Goal: Transaction & Acquisition: Purchase product/service

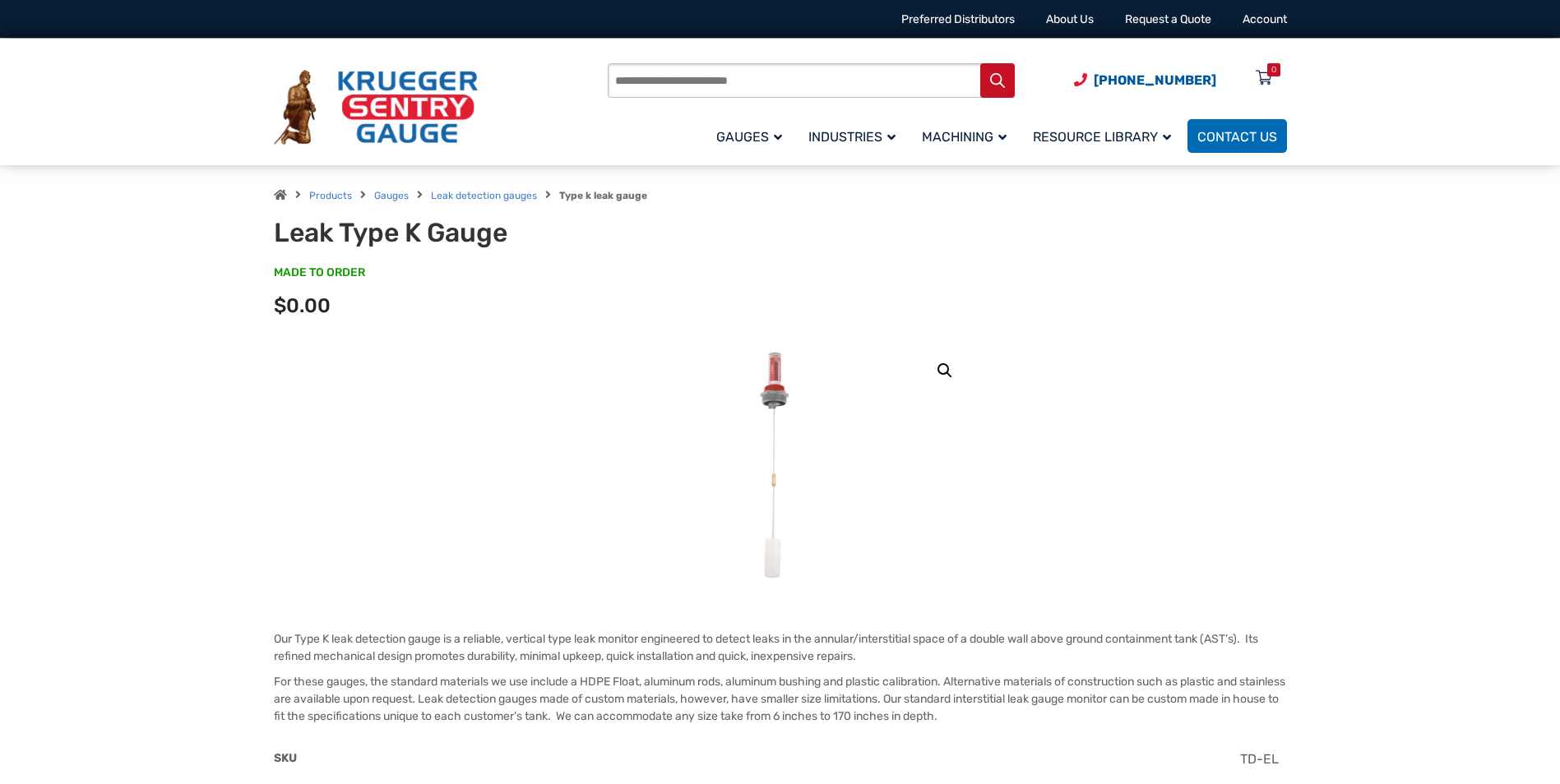
click at [776, 385] on img at bounding box center [780, 466] width 101 height 246
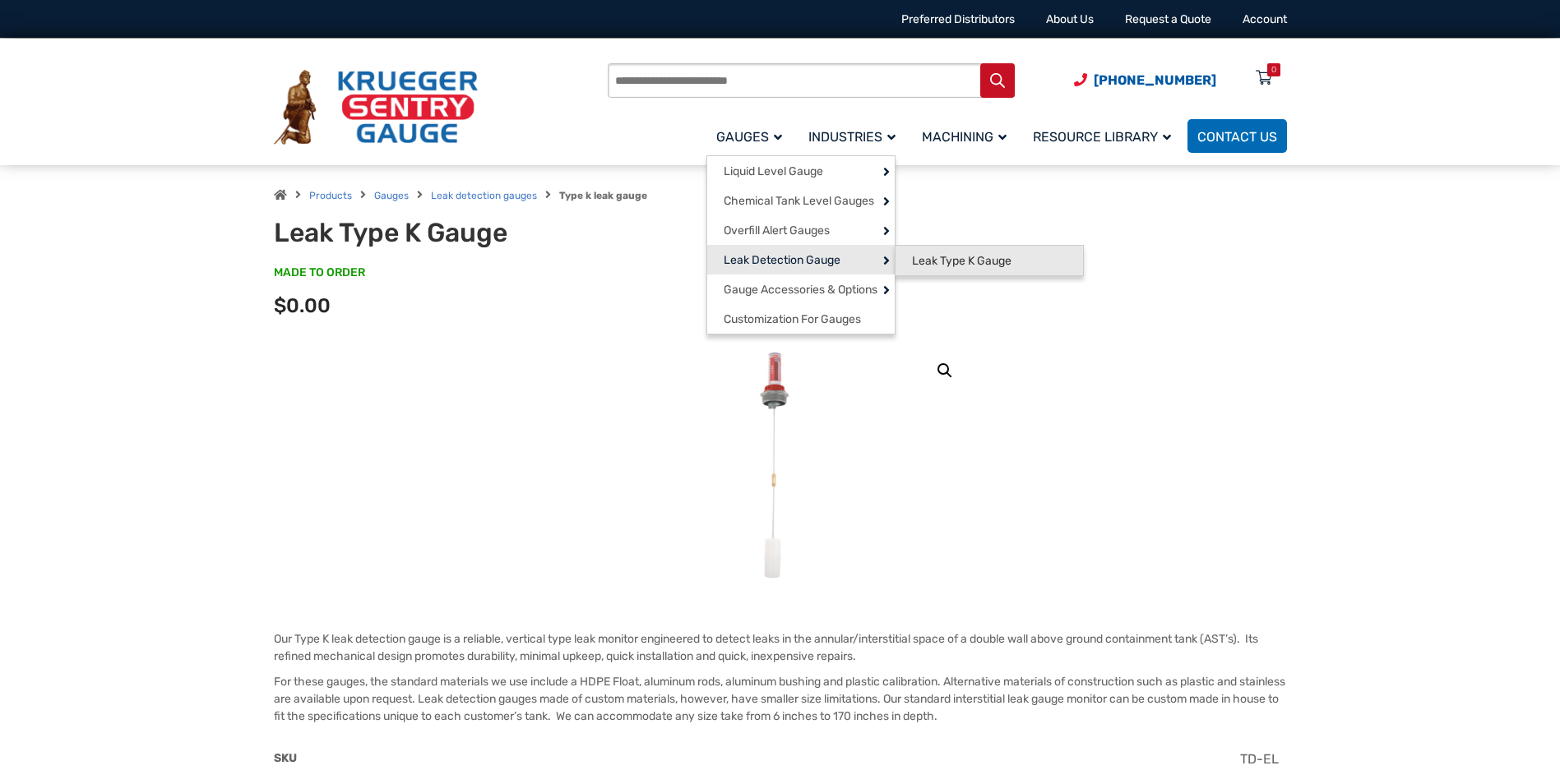
click at [946, 265] on span "Leak Type K Gauge" at bounding box center [962, 261] width 99 height 15
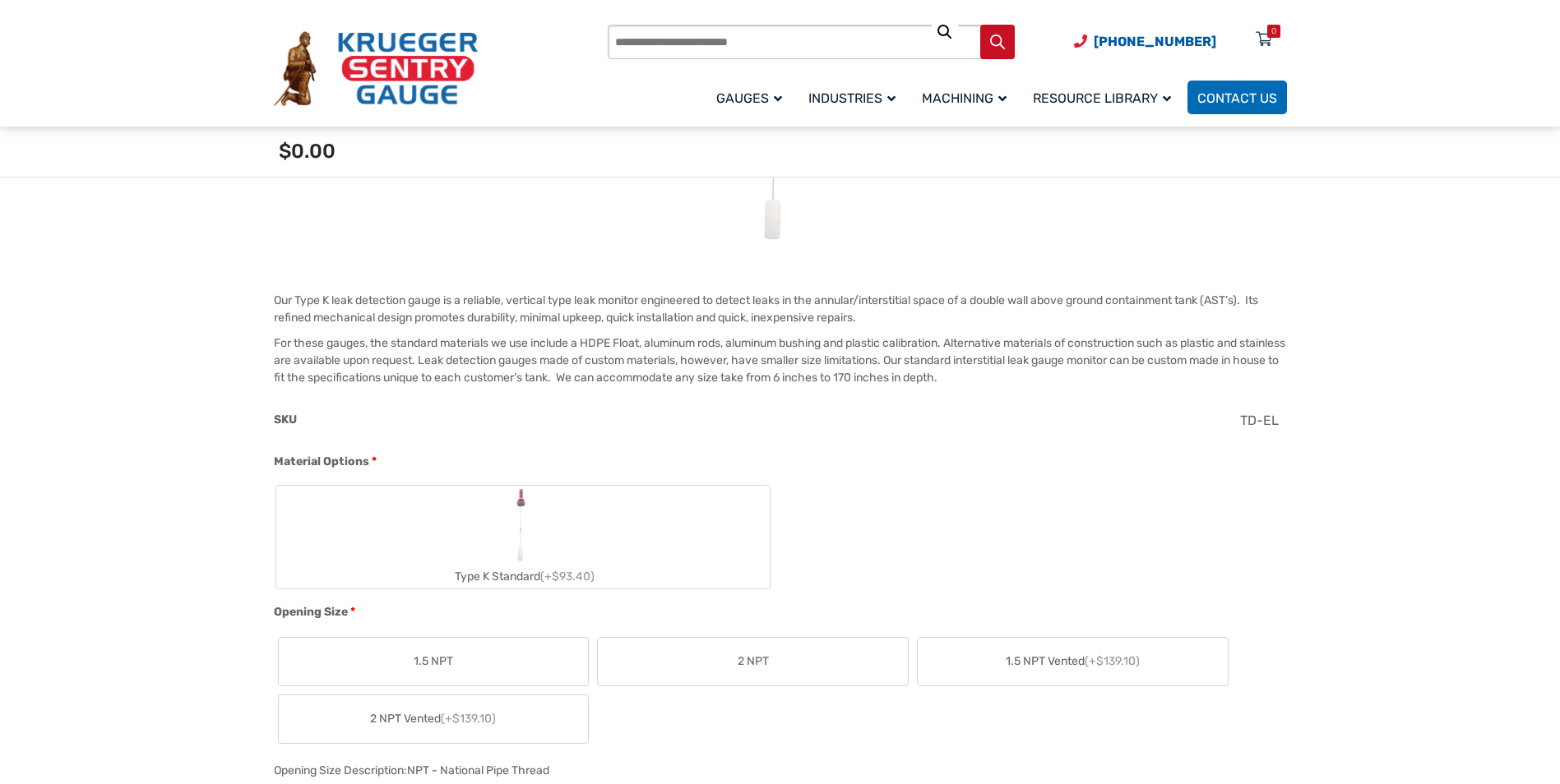
scroll to position [411, 0]
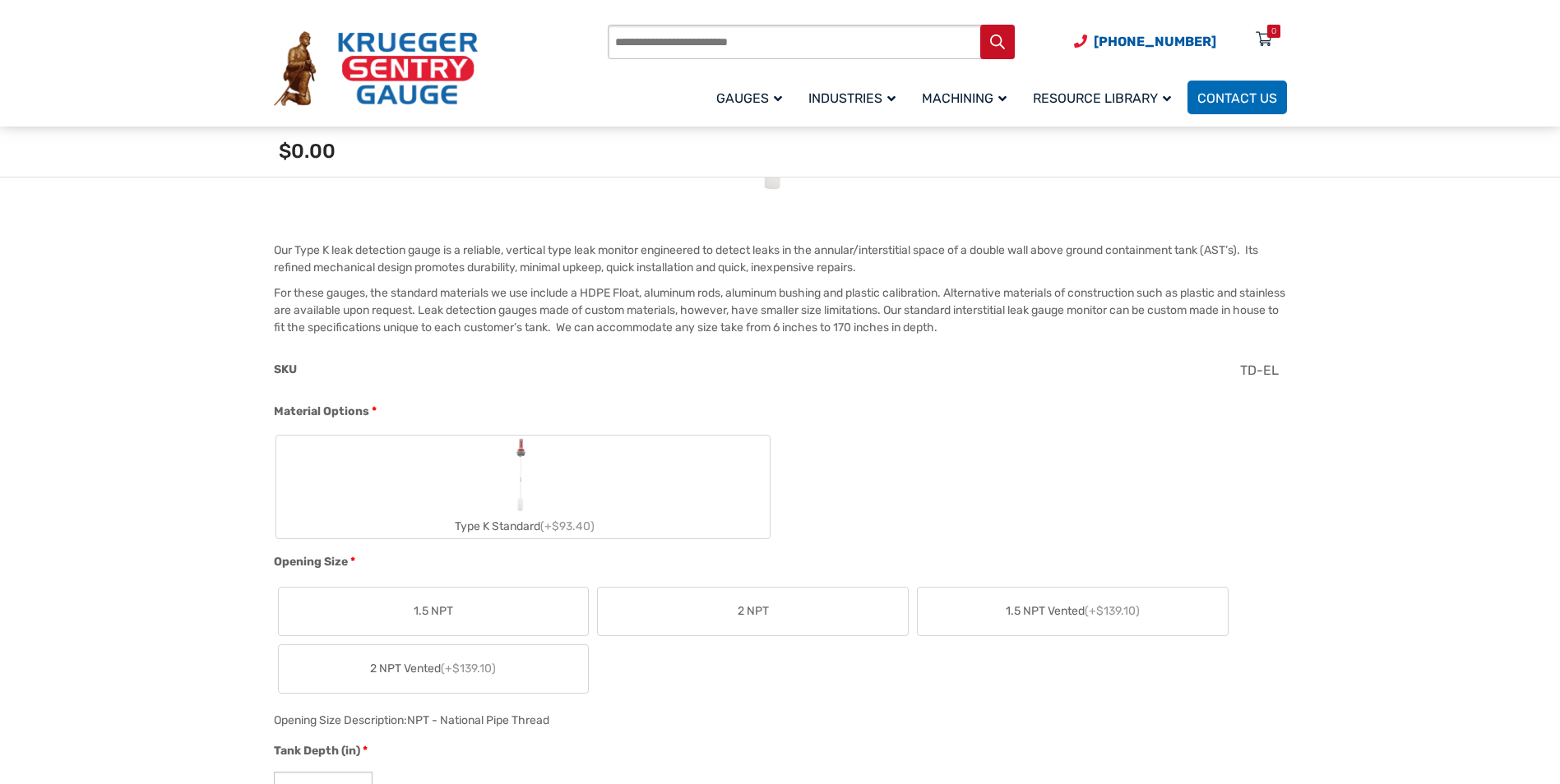
click at [556, 489] on label "Type K Standard (+$93.40)" at bounding box center [522, 487] width 494 height 103
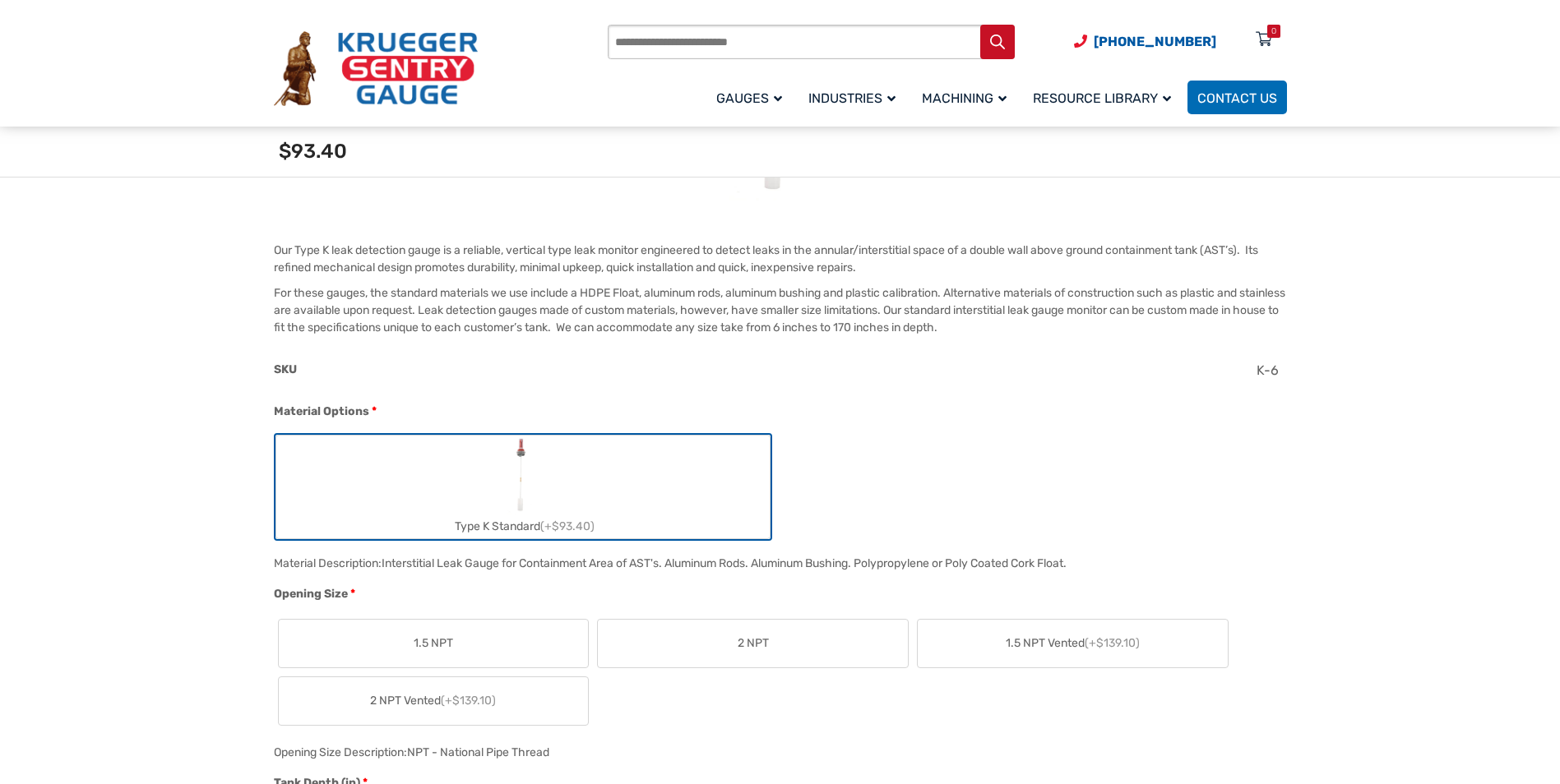
scroll to position [493, 0]
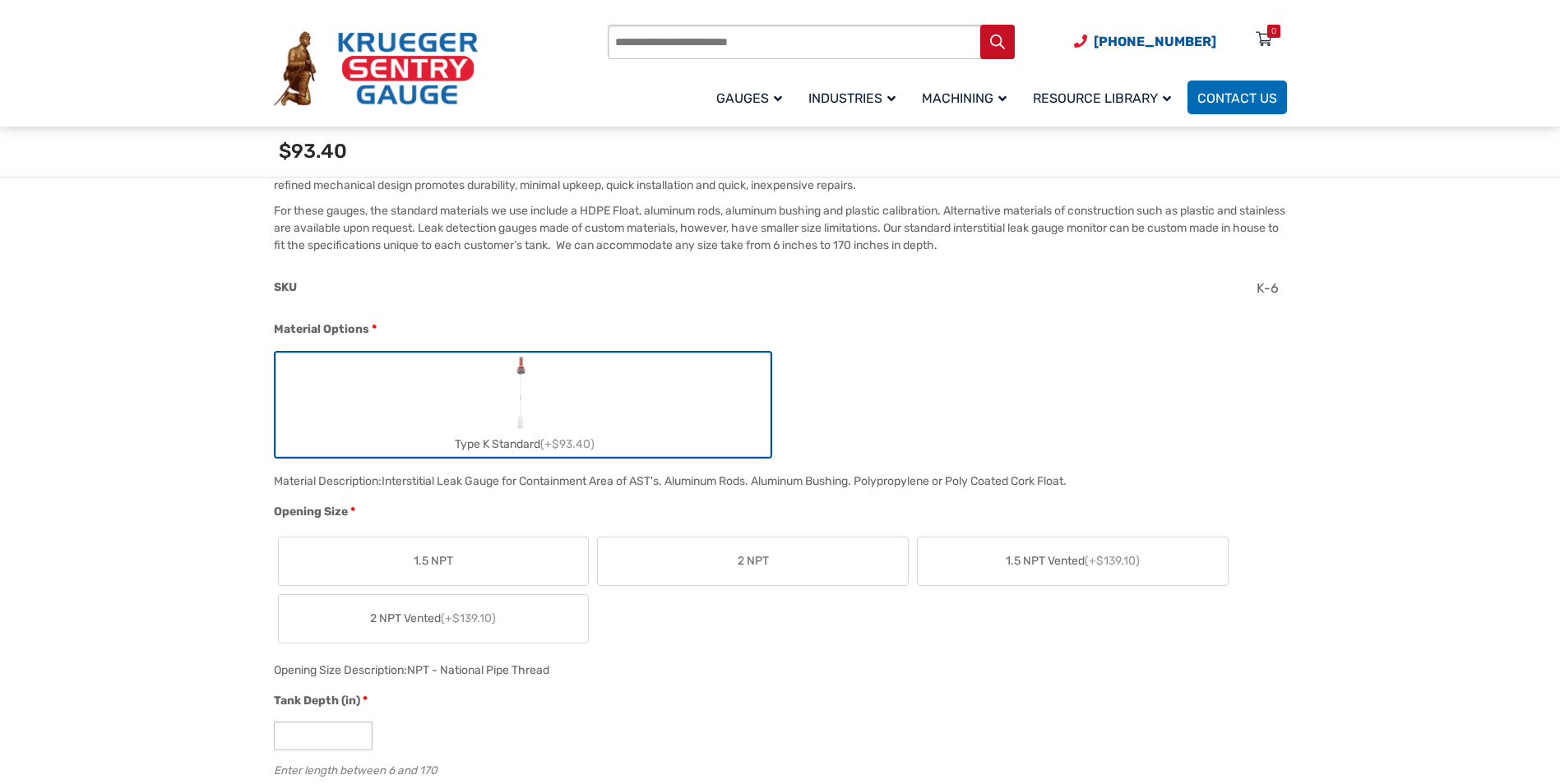
click at [688, 554] on label "2 NPT" at bounding box center [753, 561] width 310 height 48
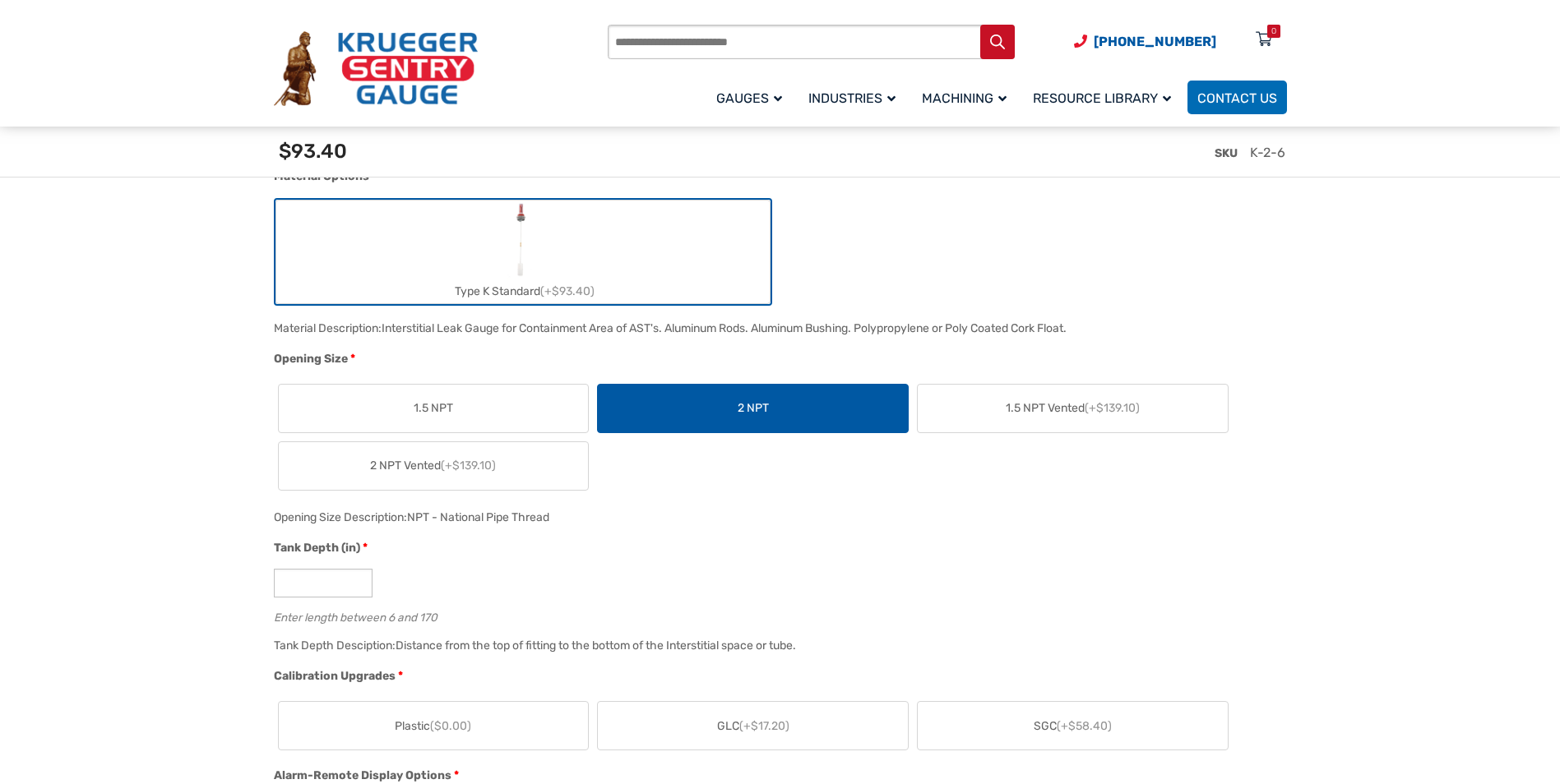
scroll to position [822, 0]
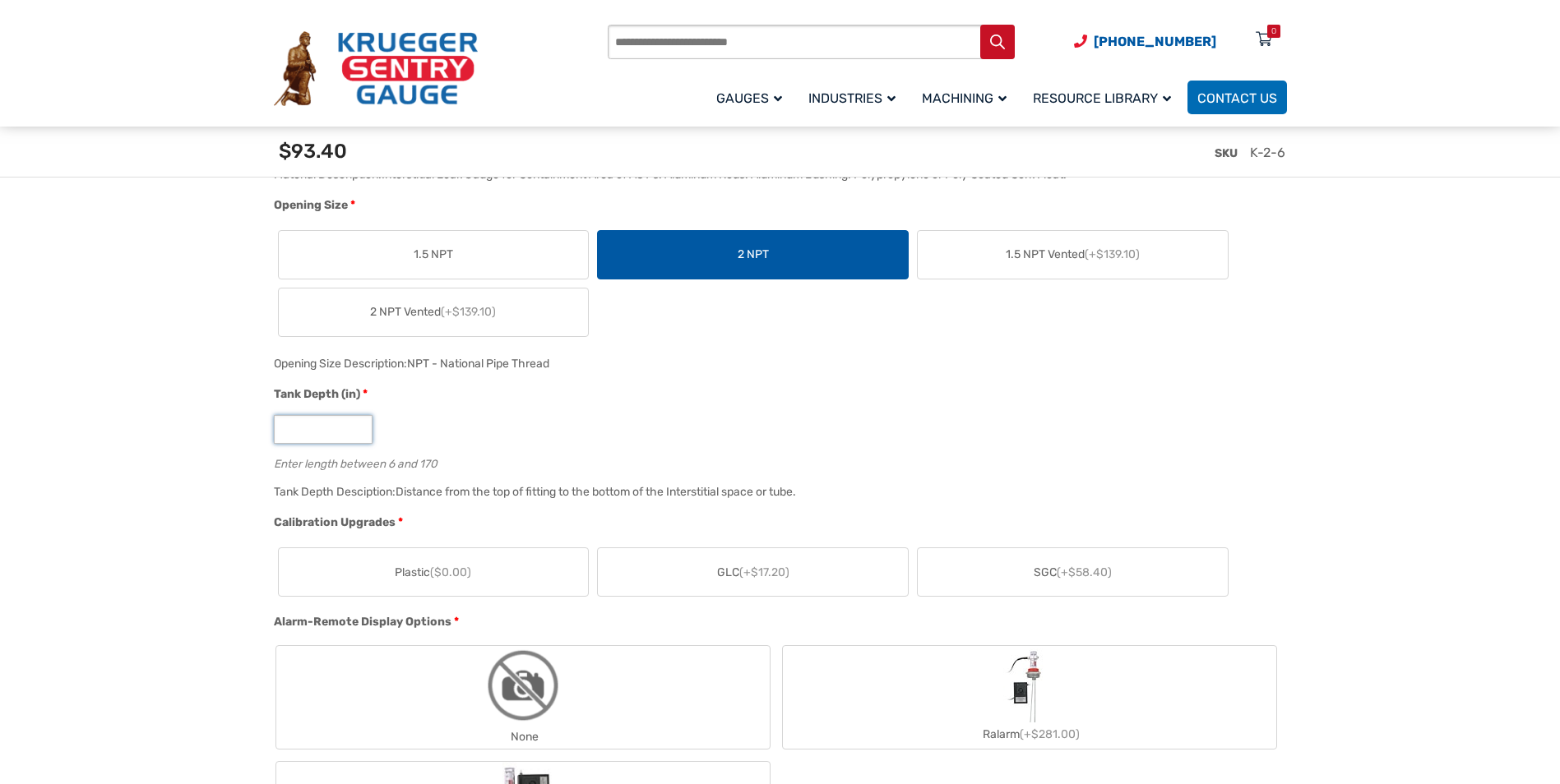
drag, startPoint x: 300, startPoint y: 431, endPoint x: 217, endPoint y: 423, distance: 83.4
type input "**"
click at [474, 434] on div "**" at bounding box center [777, 429] width 1005 height 29
click at [507, 572] on label "Plastic ($0.00)" at bounding box center [434, 572] width 310 height 48
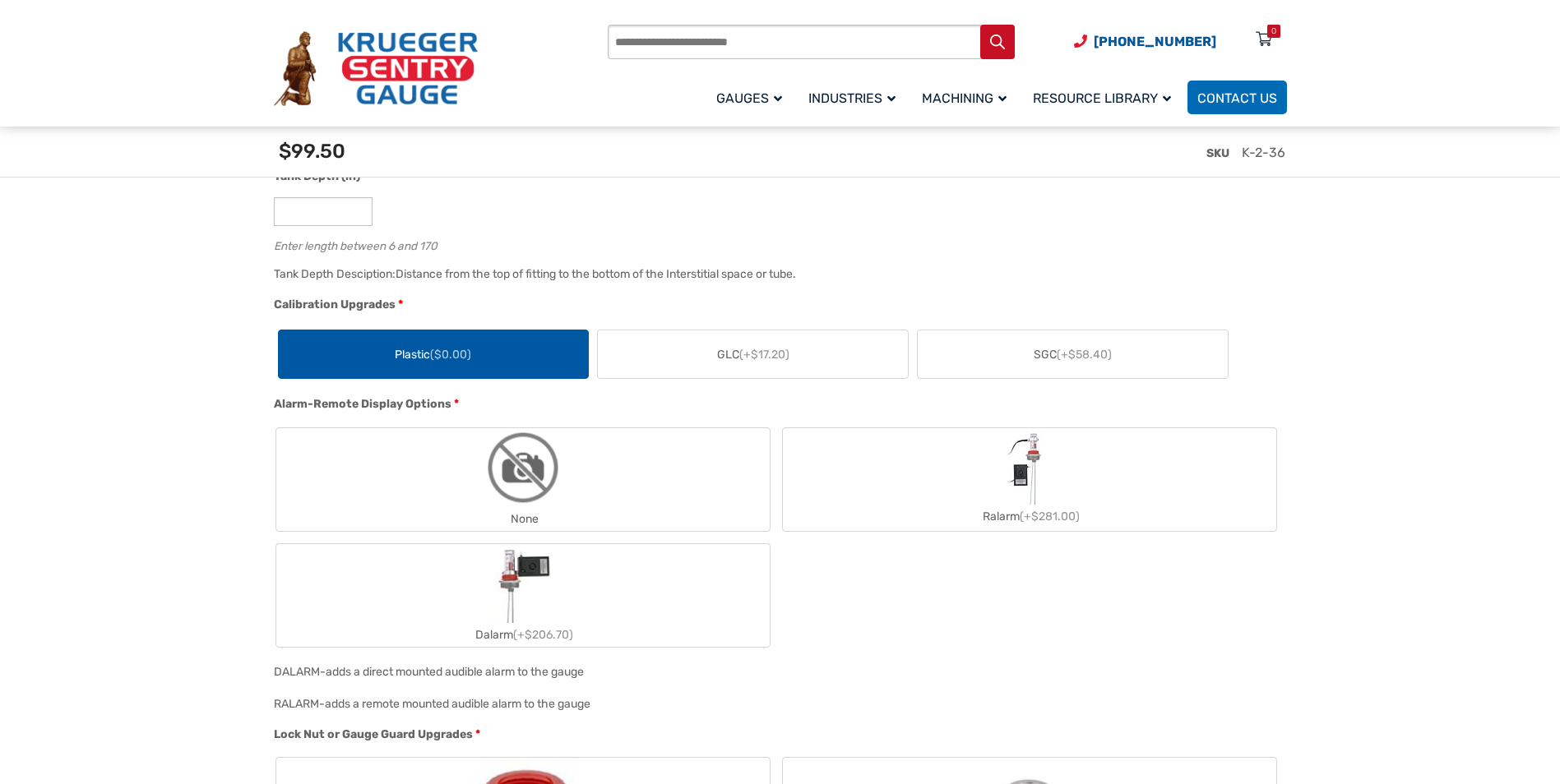
scroll to position [1069, 0]
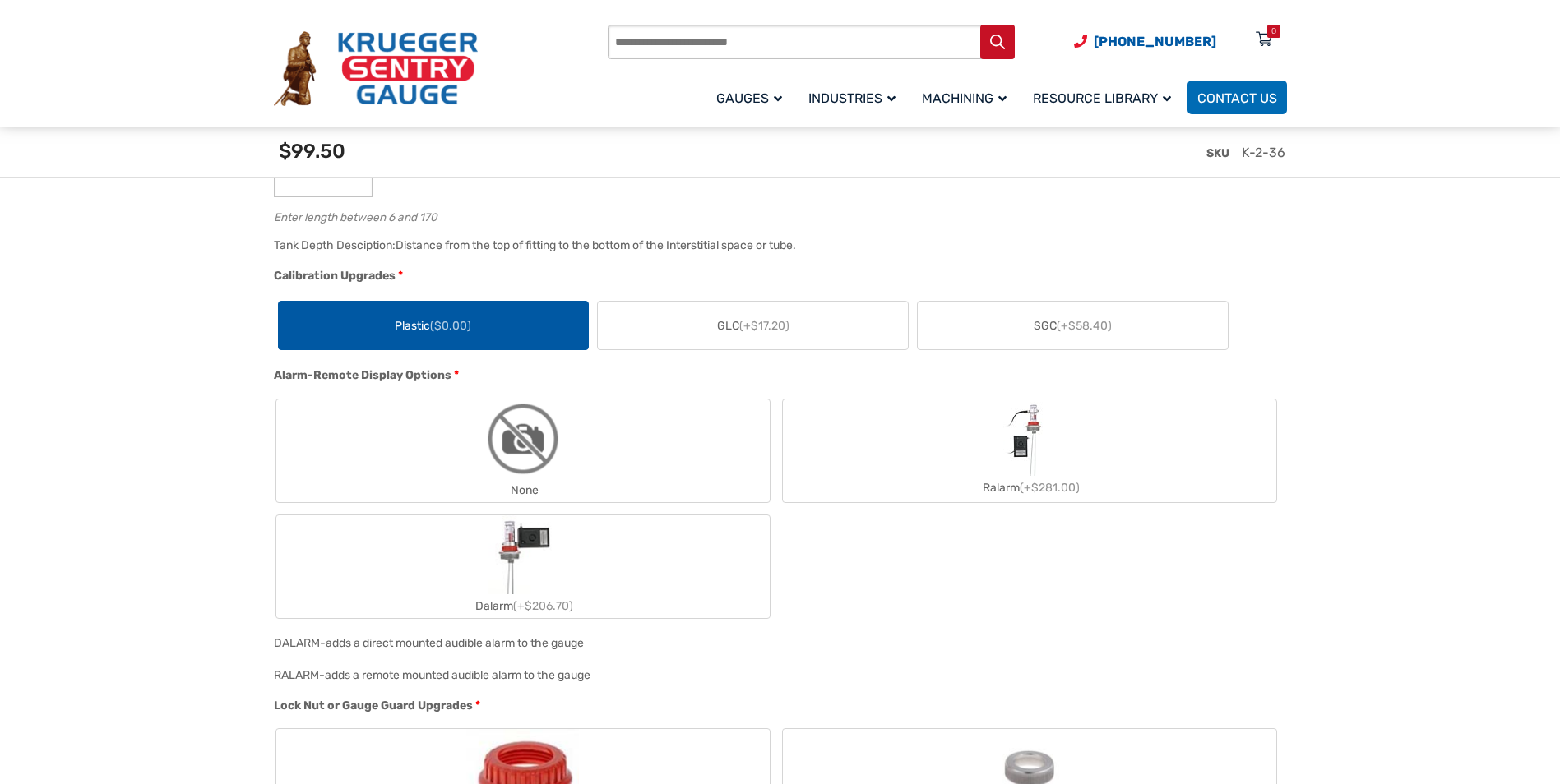
click at [399, 474] on label "None" at bounding box center [522, 451] width 494 height 103
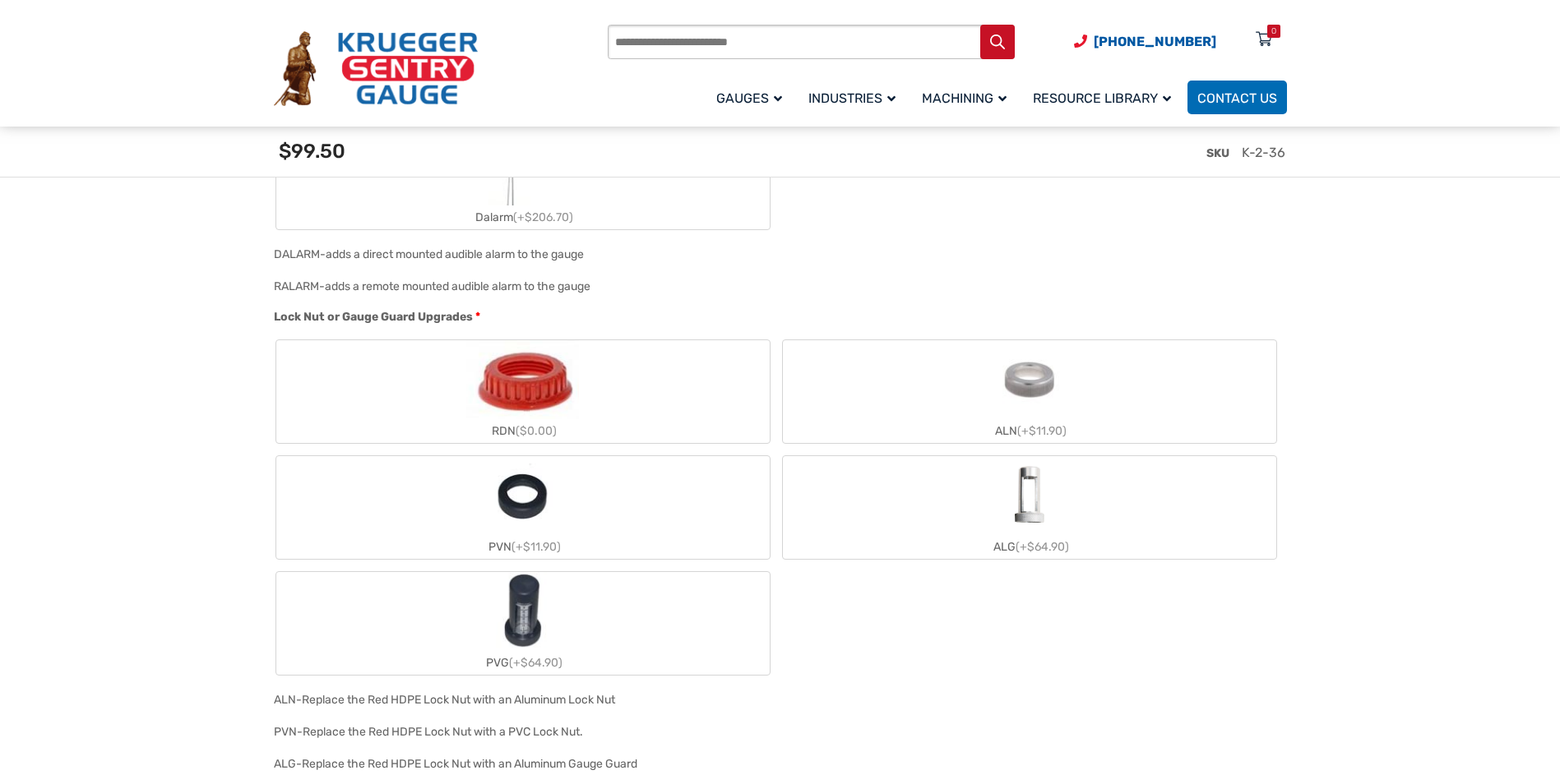
scroll to position [1480, 0]
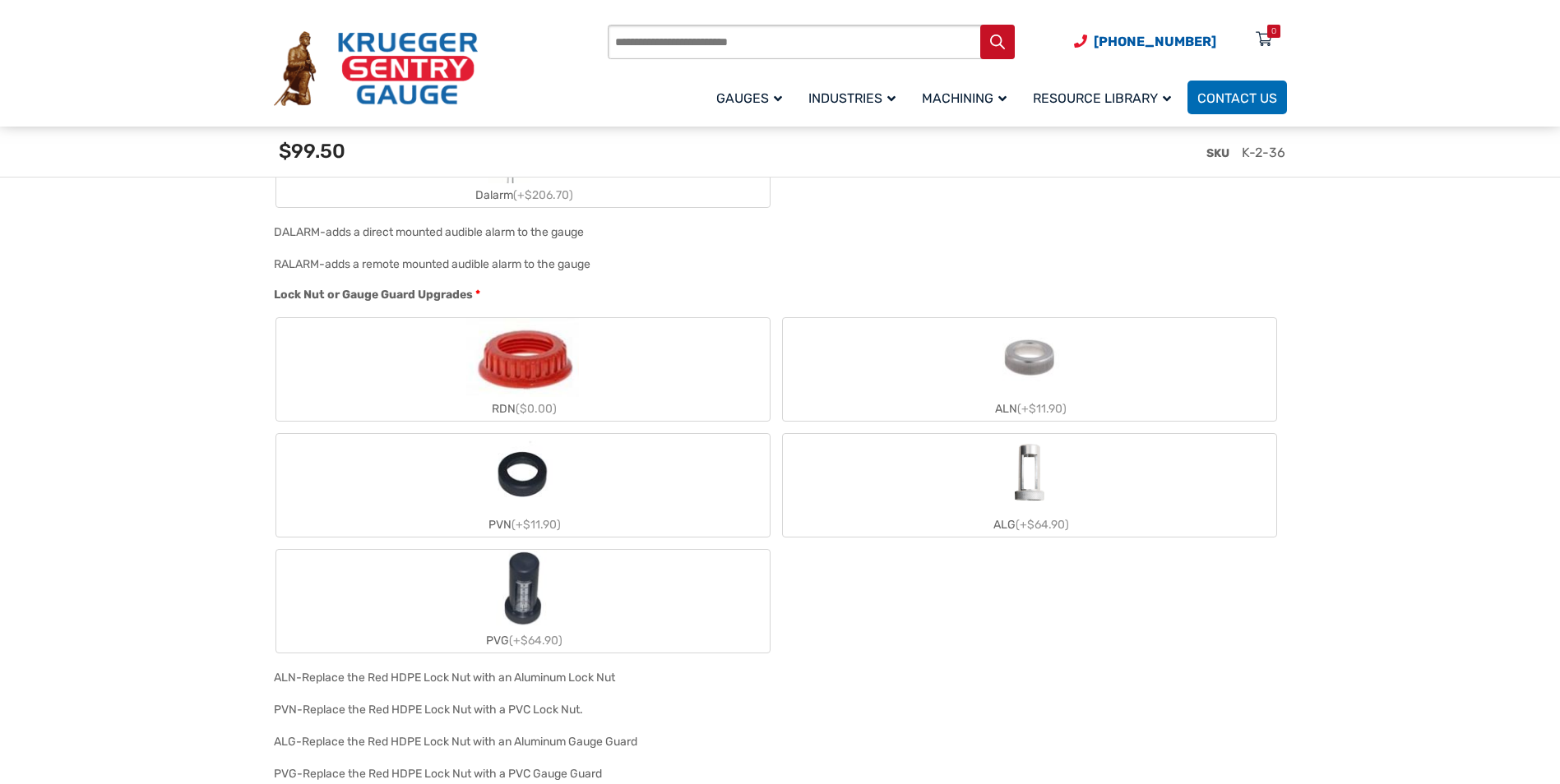
click at [430, 379] on label "RDN ($0.00)" at bounding box center [522, 370] width 494 height 103
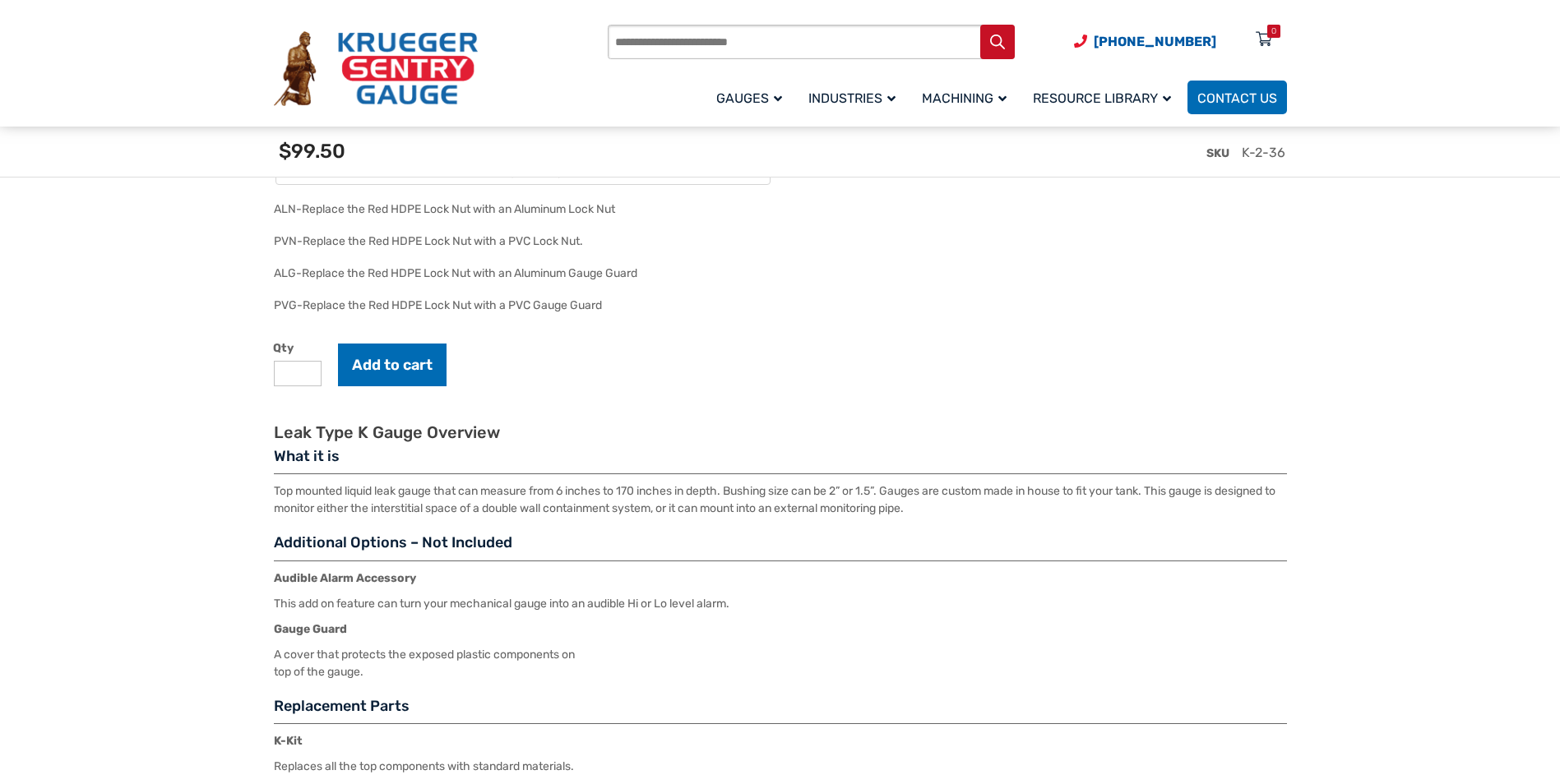
scroll to position [1973, 0]
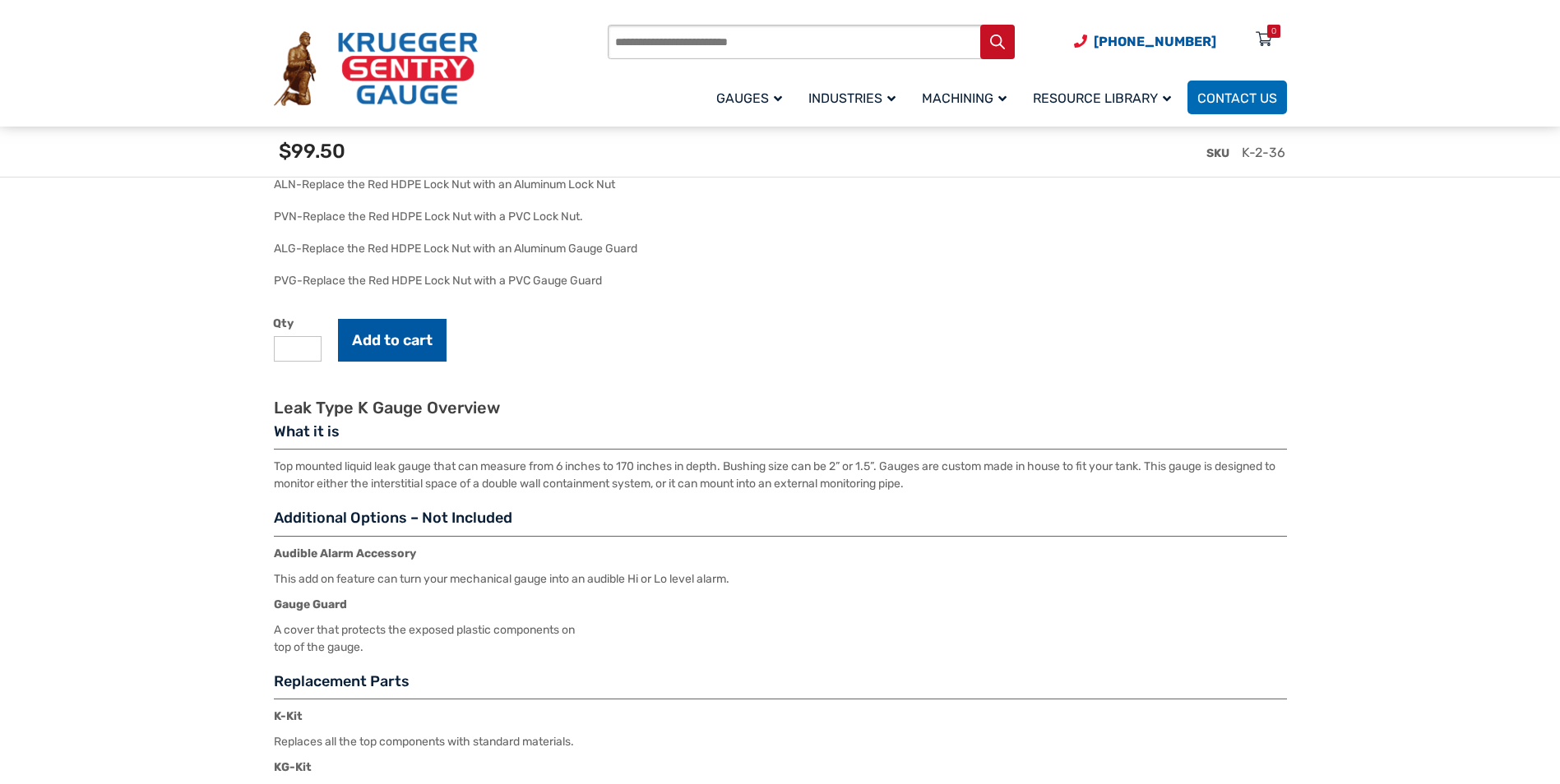
click at [394, 349] on button "Add to cart" at bounding box center [392, 340] width 109 height 43
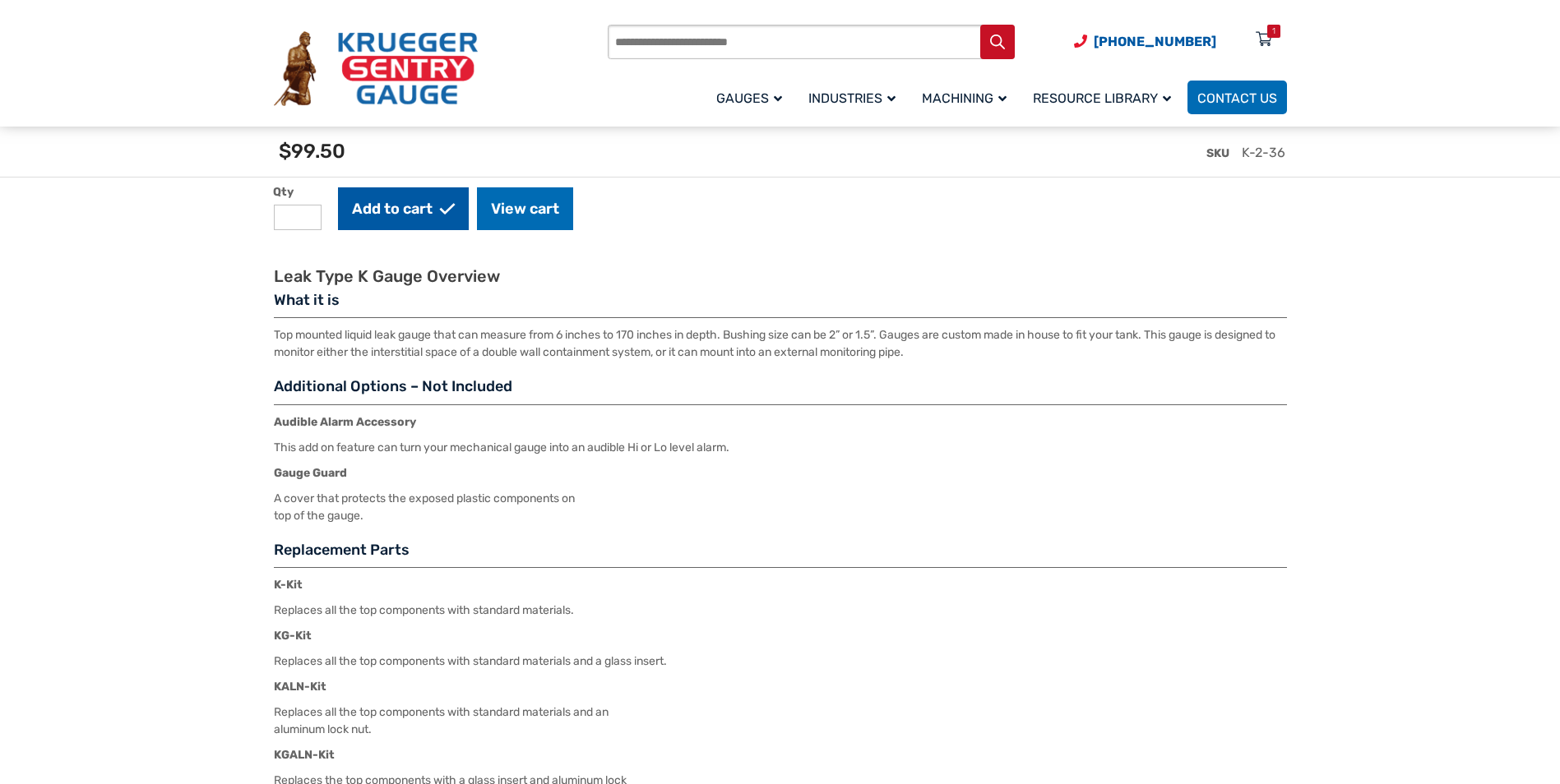
scroll to position [2302, 0]
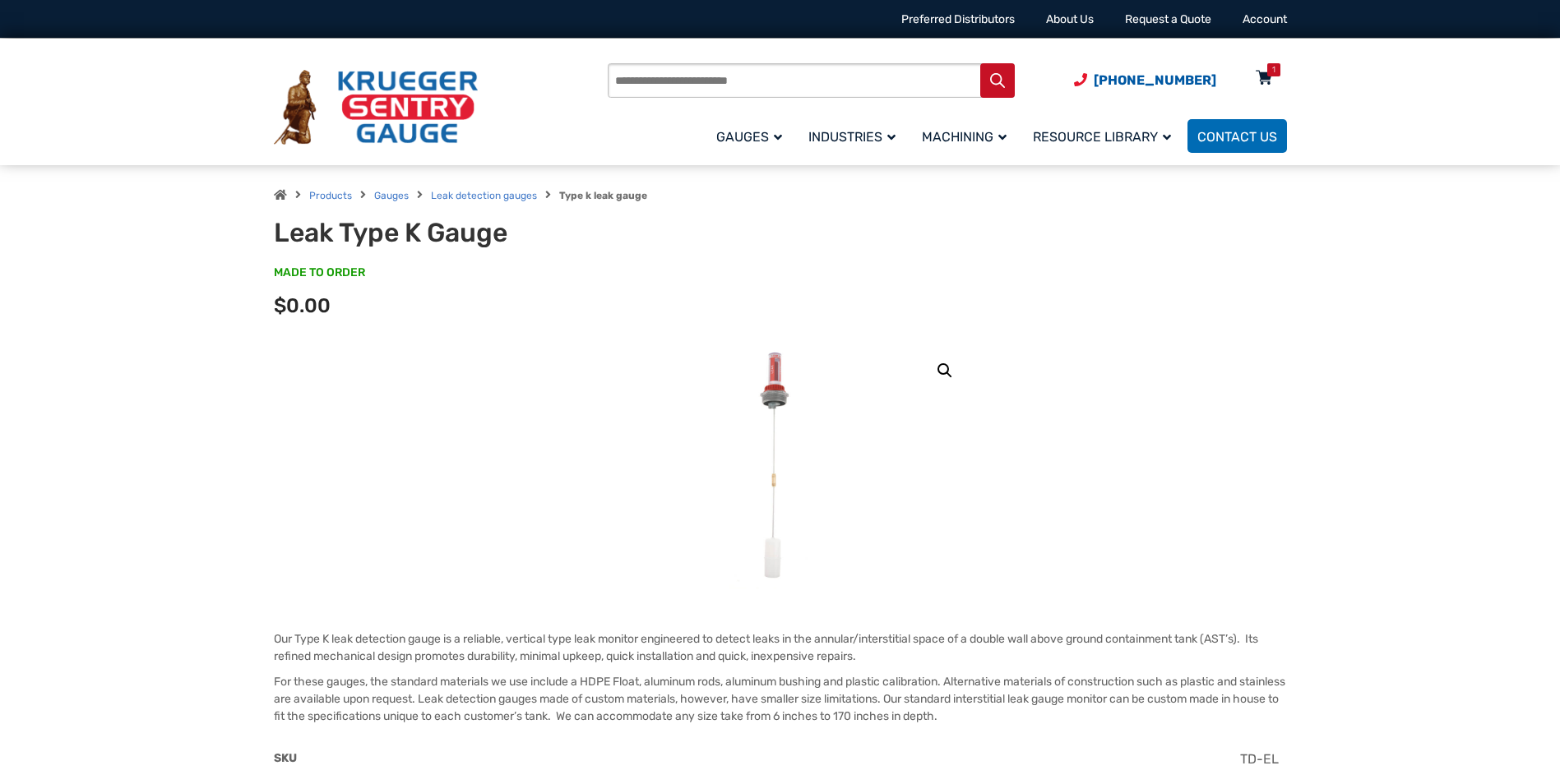
click at [1267, 77] on icon at bounding box center [1264, 79] width 17 height 26
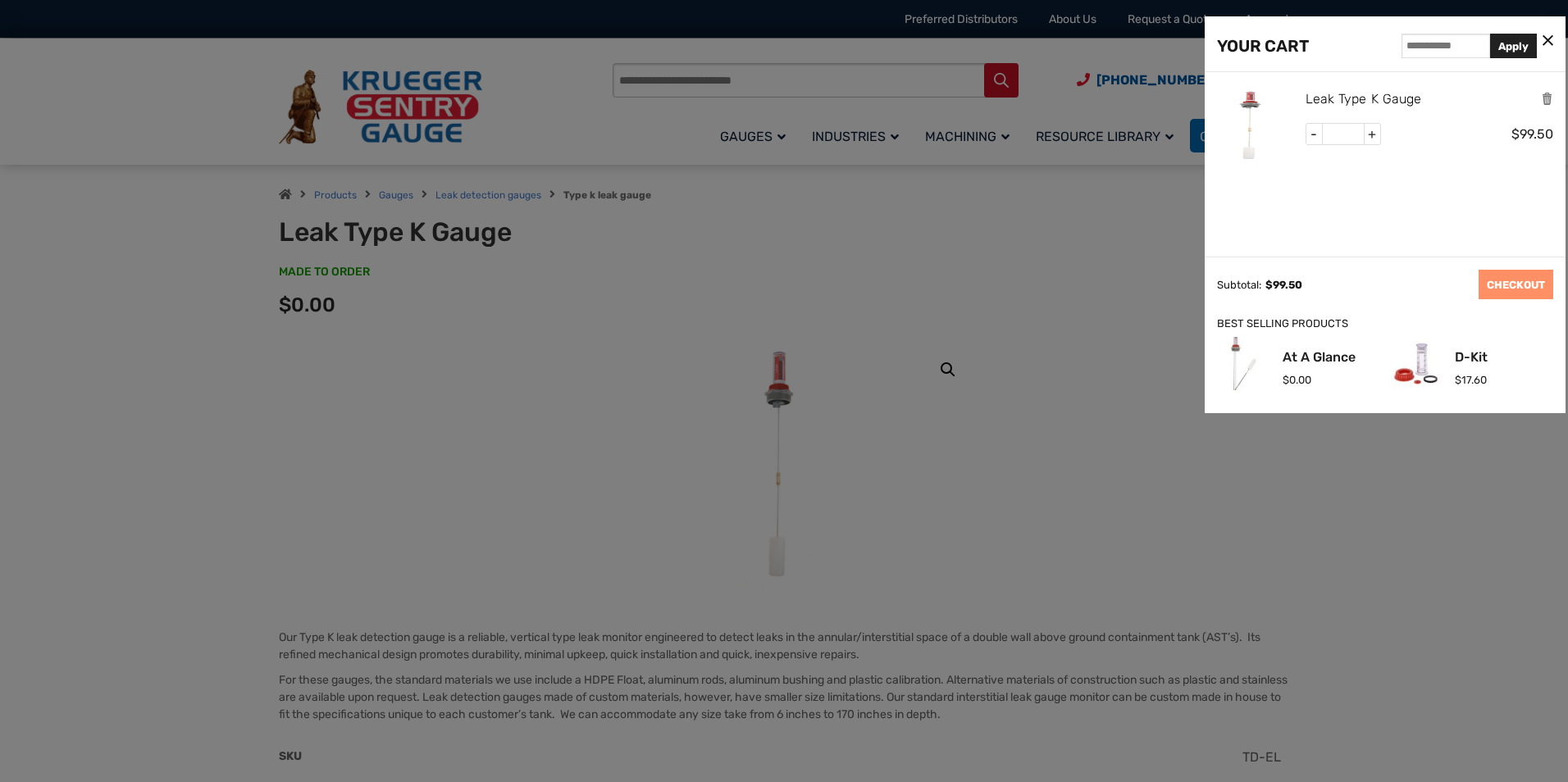
click at [1359, 100] on link "Leak Type K Gauge" at bounding box center [1364, 99] width 116 height 22
click at [1248, 105] on img at bounding box center [1254, 125] width 74 height 74
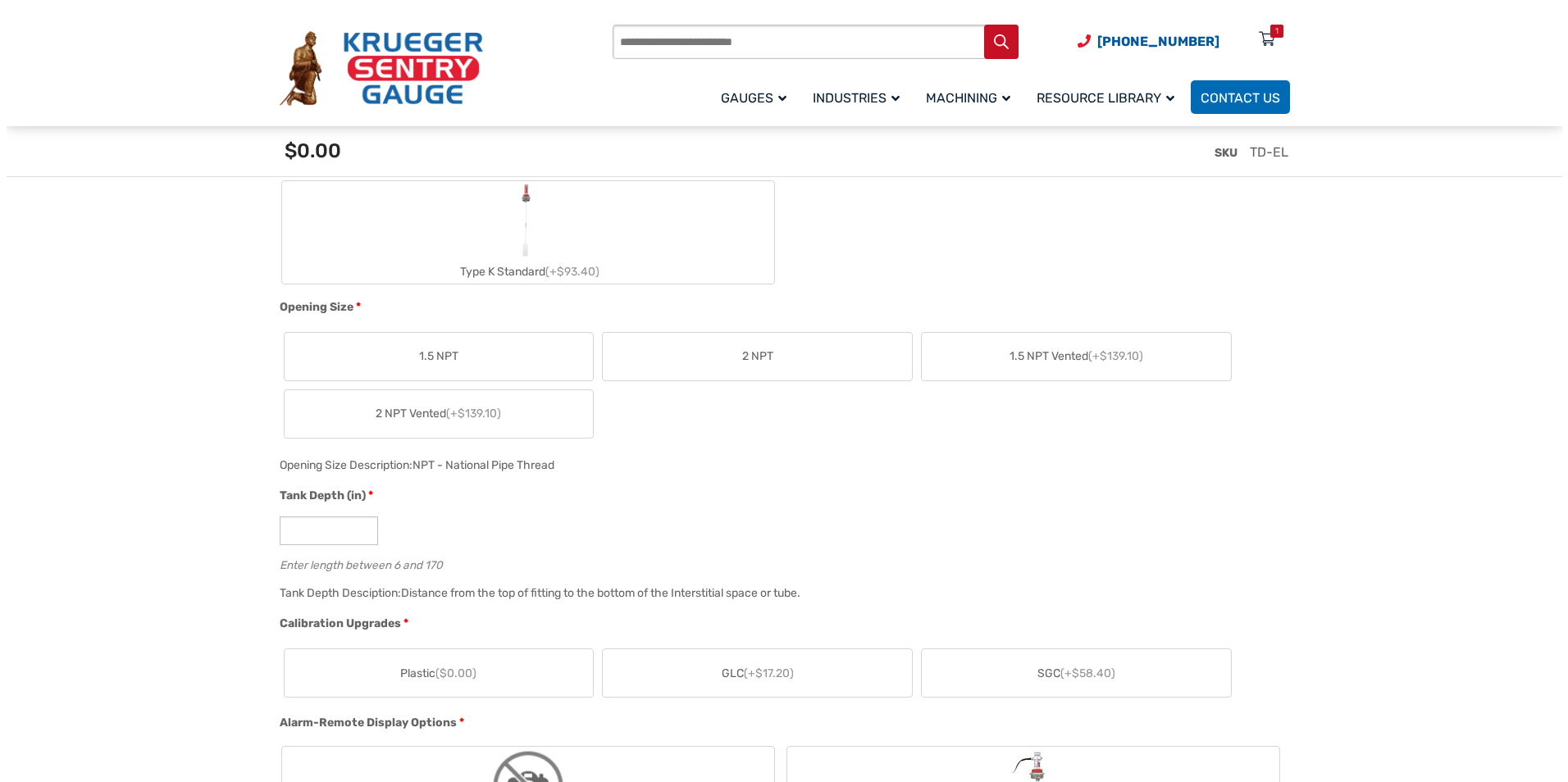
scroll to position [656, 0]
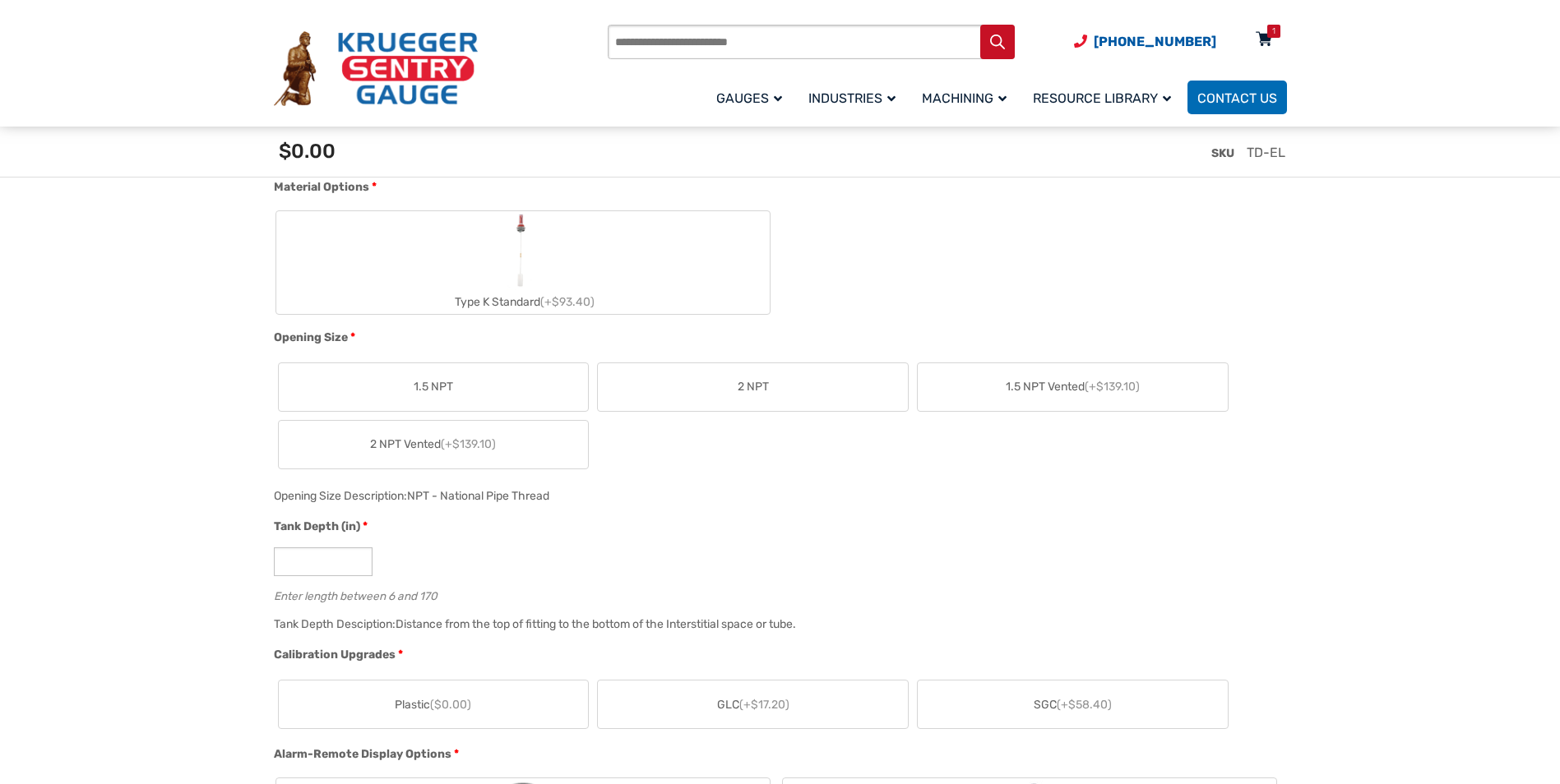
click at [1267, 38] on icon at bounding box center [1264, 40] width 17 height 26
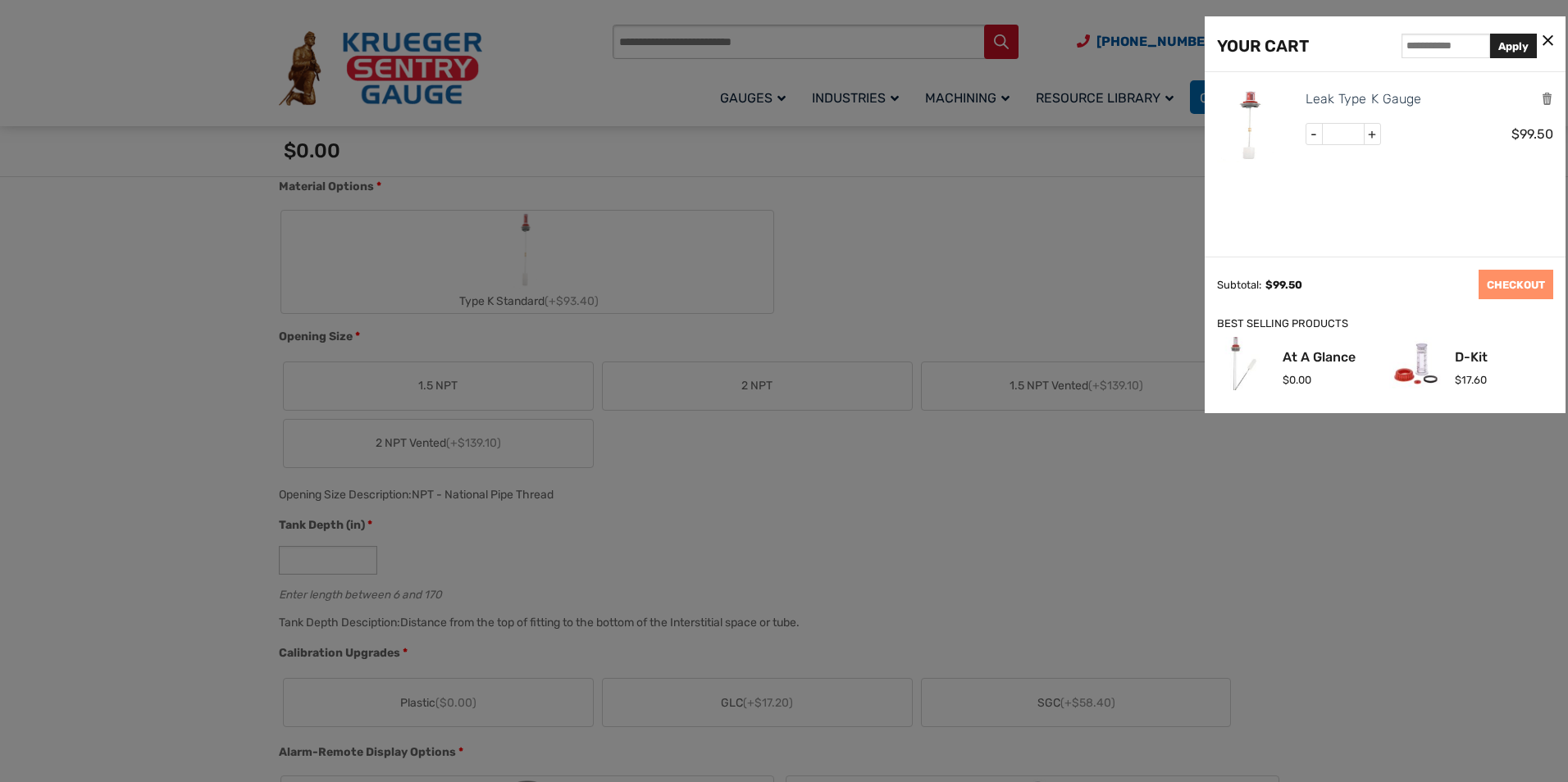
click at [1351, 188] on div "Leak Type K Gauge - * + $ 99.50" at bounding box center [1386, 164] width 361 height 185
click at [1517, 284] on link "CHECKOUT" at bounding box center [1516, 285] width 75 height 30
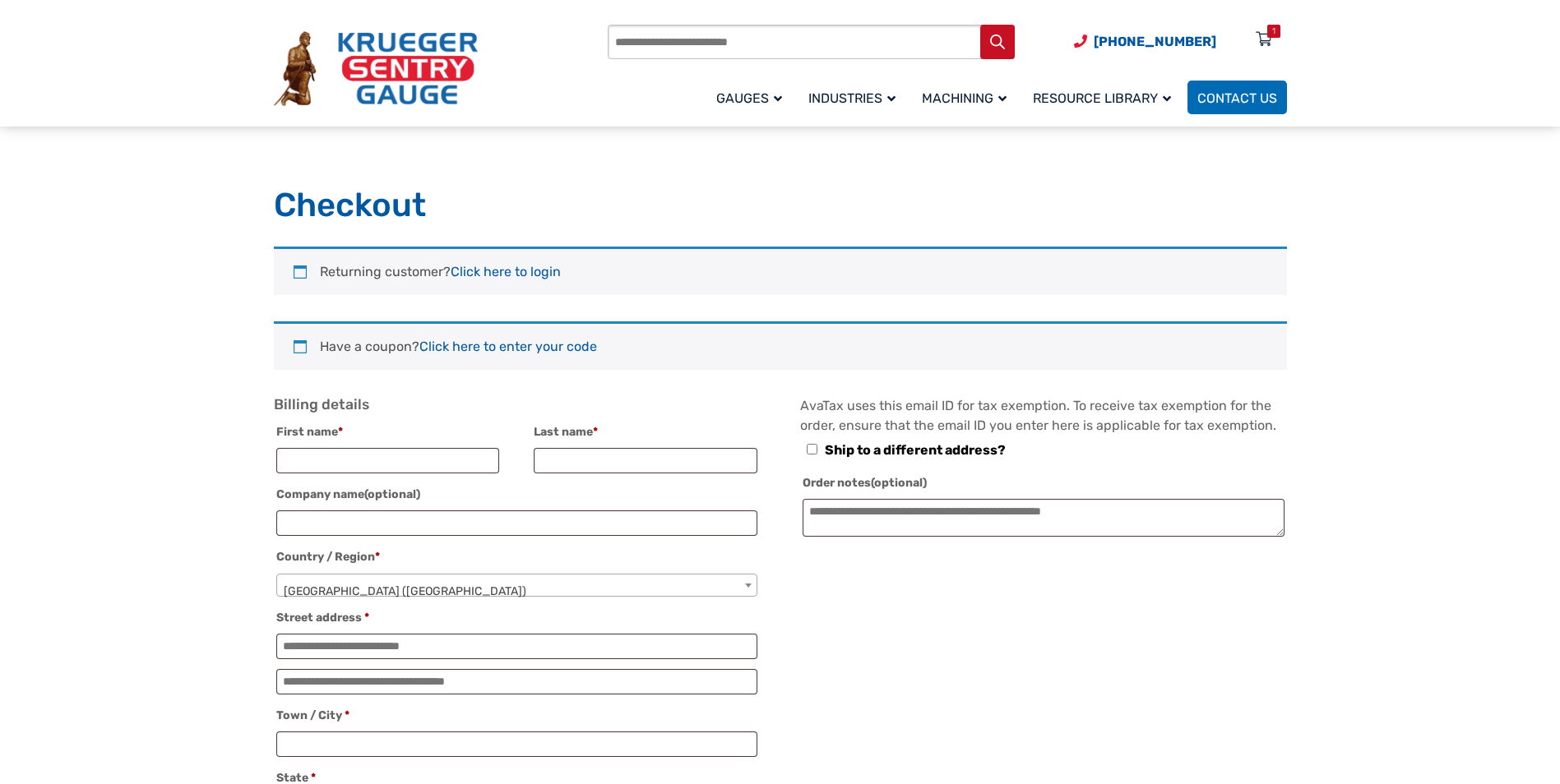
select select "**"
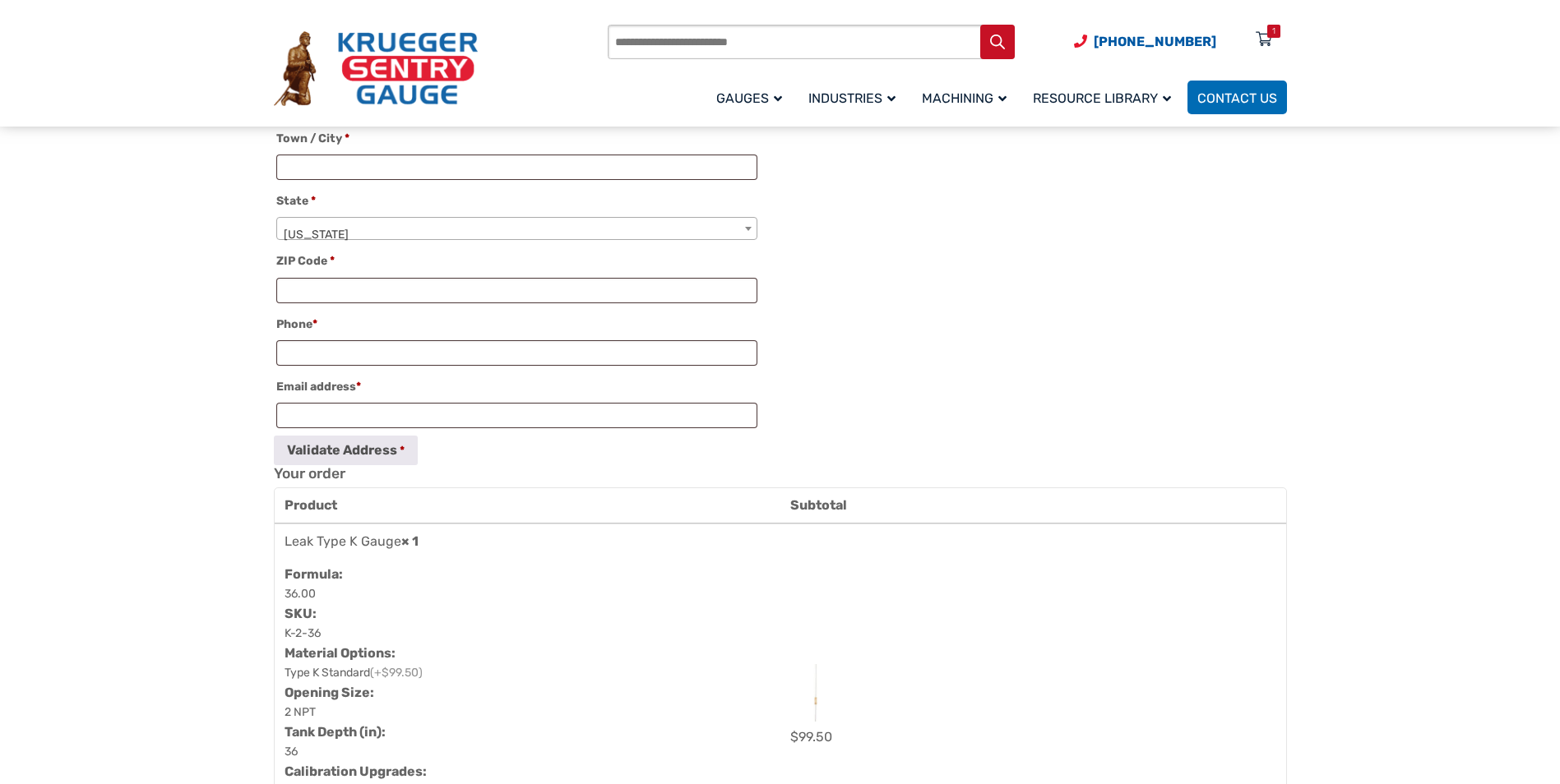
scroll to position [246, 0]
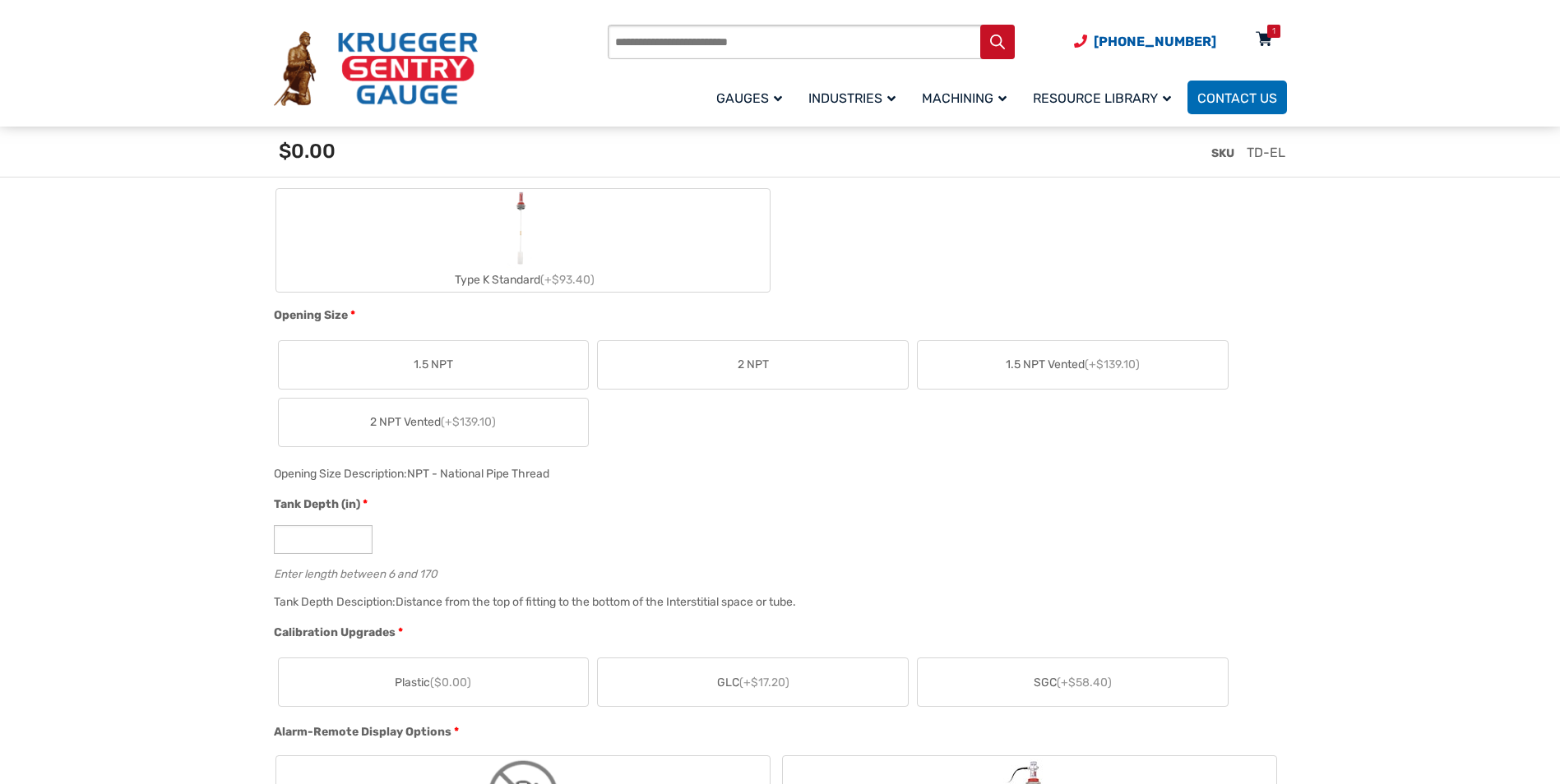
click at [1274, 35] on div "1" at bounding box center [1274, 30] width 3 height 13
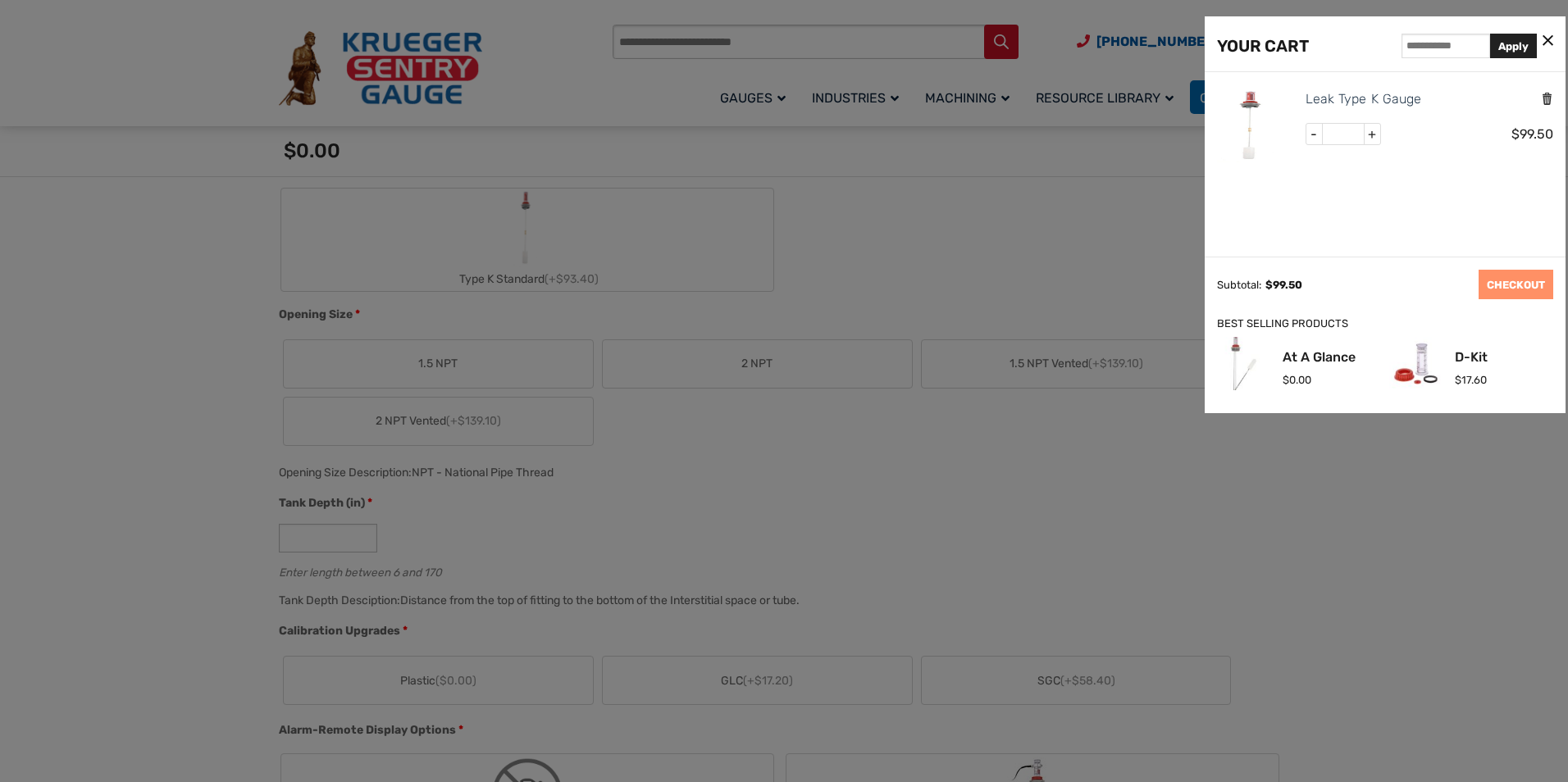
click at [1545, 102] on icon "Remove this item" at bounding box center [1547, 99] width 12 height 16
click at [172, 214] on div at bounding box center [784, 391] width 1568 height 782
